Goal: Information Seeking & Learning: Understand process/instructions

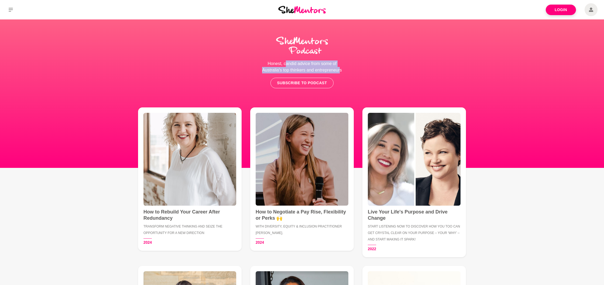
drag, startPoint x: 299, startPoint y: 66, endPoint x: 377, endPoint y: 68, distance: 78.5
click at [345, 68] on p "Honest, candid advice from some of Australia's top thinkers and entrepreneurs" at bounding box center [302, 66] width 190 height 13
click at [387, 68] on p "Honest, candid advice from some of Australia's top thinkers and entrepreneurs" at bounding box center [302, 66] width 190 height 13
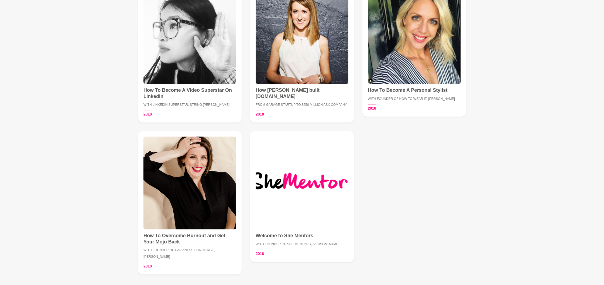
scroll to position [2379, 0]
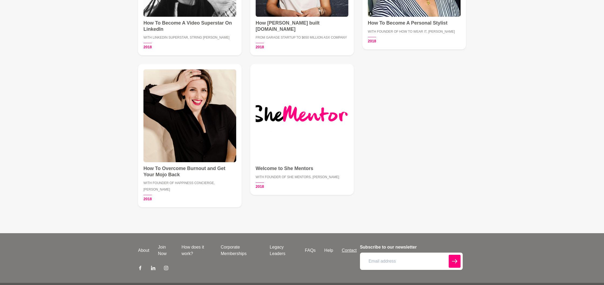
click at [343, 247] on link "Contact" at bounding box center [348, 250] width 23 height 6
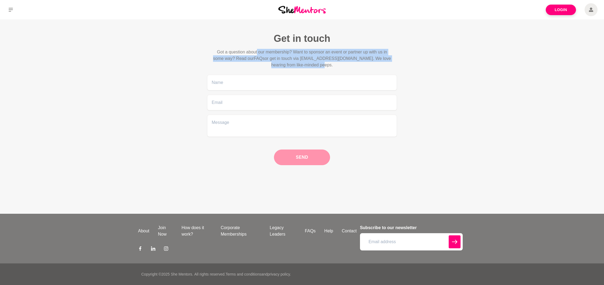
drag, startPoint x: 329, startPoint y: 67, endPoint x: 395, endPoint y: 50, distance: 68.0
click at [257, 54] on p "Got a question about our membership? Want to sponsor an event or partner up wit…" at bounding box center [301, 58] width 181 height 19
click at [483, 50] on div "Get in touch Got a question about our membership? Want to sponsor an event or p…" at bounding box center [302, 98] width 604 height 133
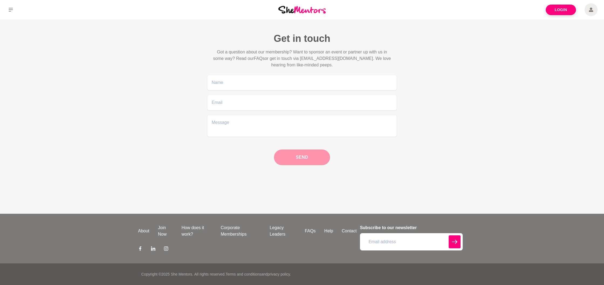
click at [143, 232] on link "About" at bounding box center [144, 230] width 20 height 6
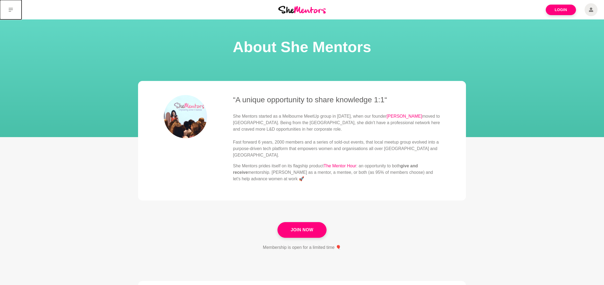
click at [9, 12] on icon at bounding box center [11, 10] width 4 height 4
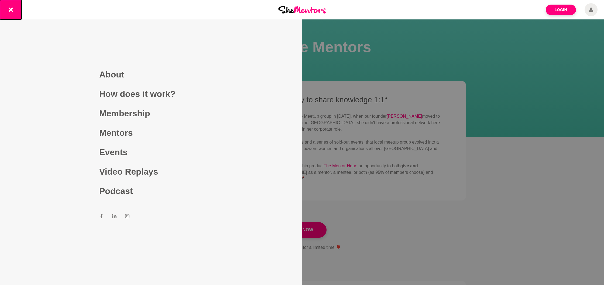
scroll to position [0, 0]
click at [158, 90] on link "How does it work?" at bounding box center [150, 93] width 103 height 19
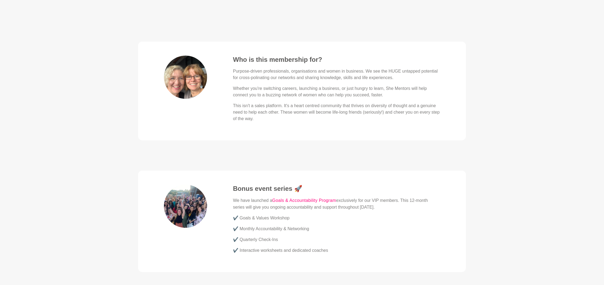
scroll to position [1505, 0]
